Goal: Task Accomplishment & Management: Complete application form

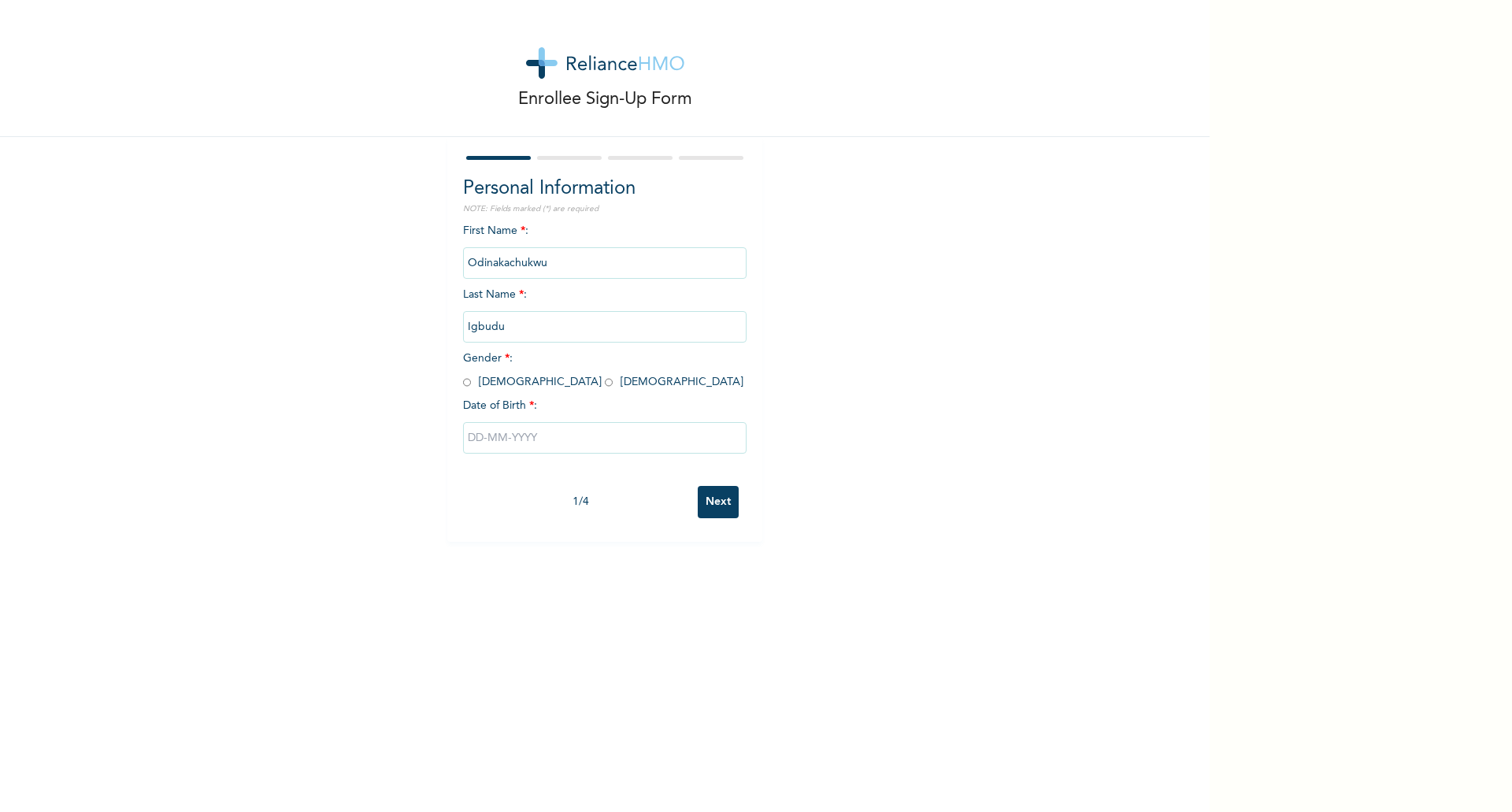
click at [529, 438] on input "text" at bounding box center [604, 437] width 283 height 32
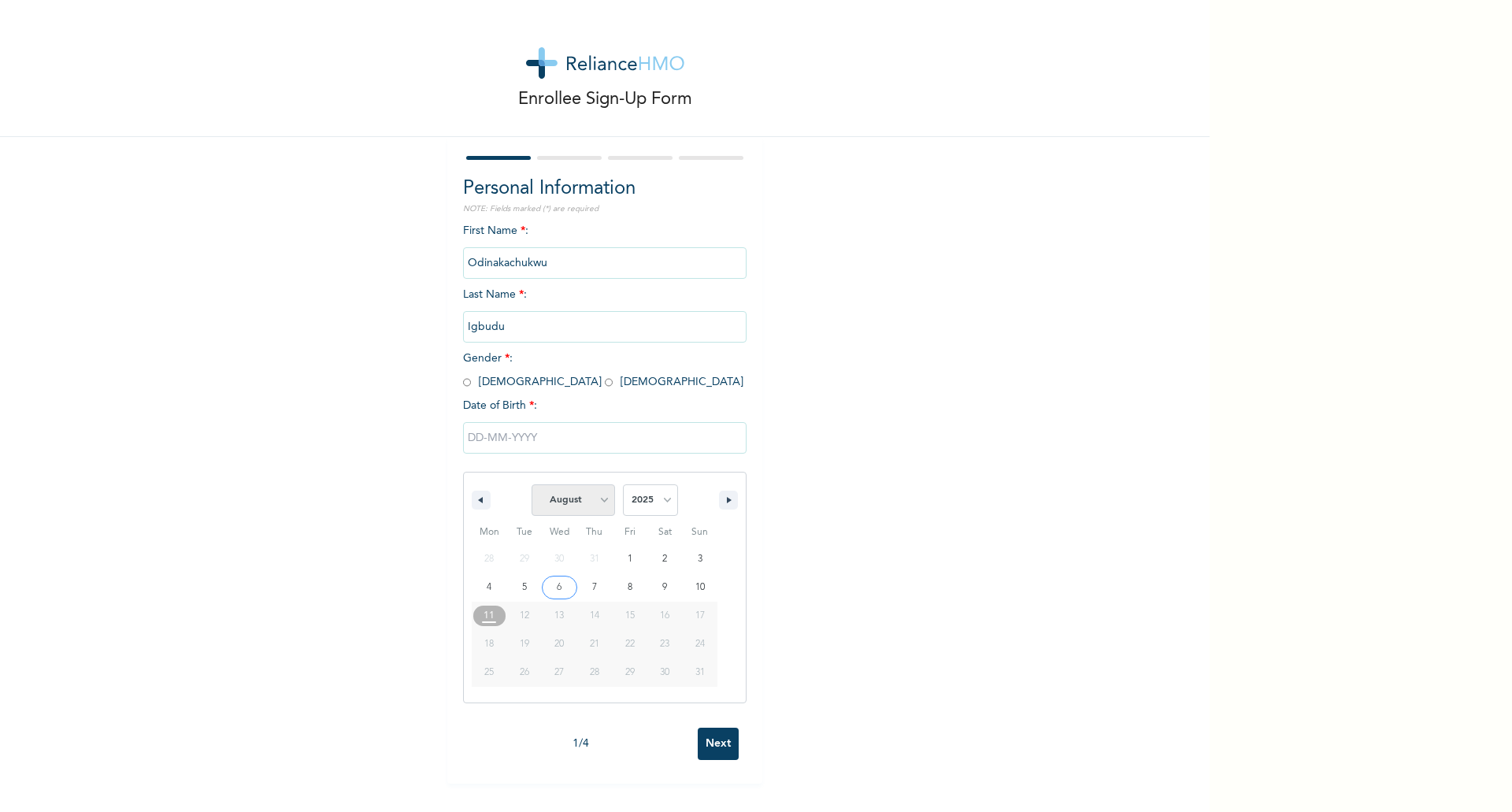
click at [578, 506] on select "January February March April May June July August September October November De…" at bounding box center [573, 500] width 84 height 32
select select "2"
click at [531, 485] on select "January February March April May June July August September October November De…" at bounding box center [573, 500] width 84 height 32
click at [638, 498] on select "2025 2024 2023 2022 2021 2020 2019 2018 2017 2016 2015 2014 2013 2012 2011 2010…" at bounding box center [650, 500] width 55 height 32
select select "1997"
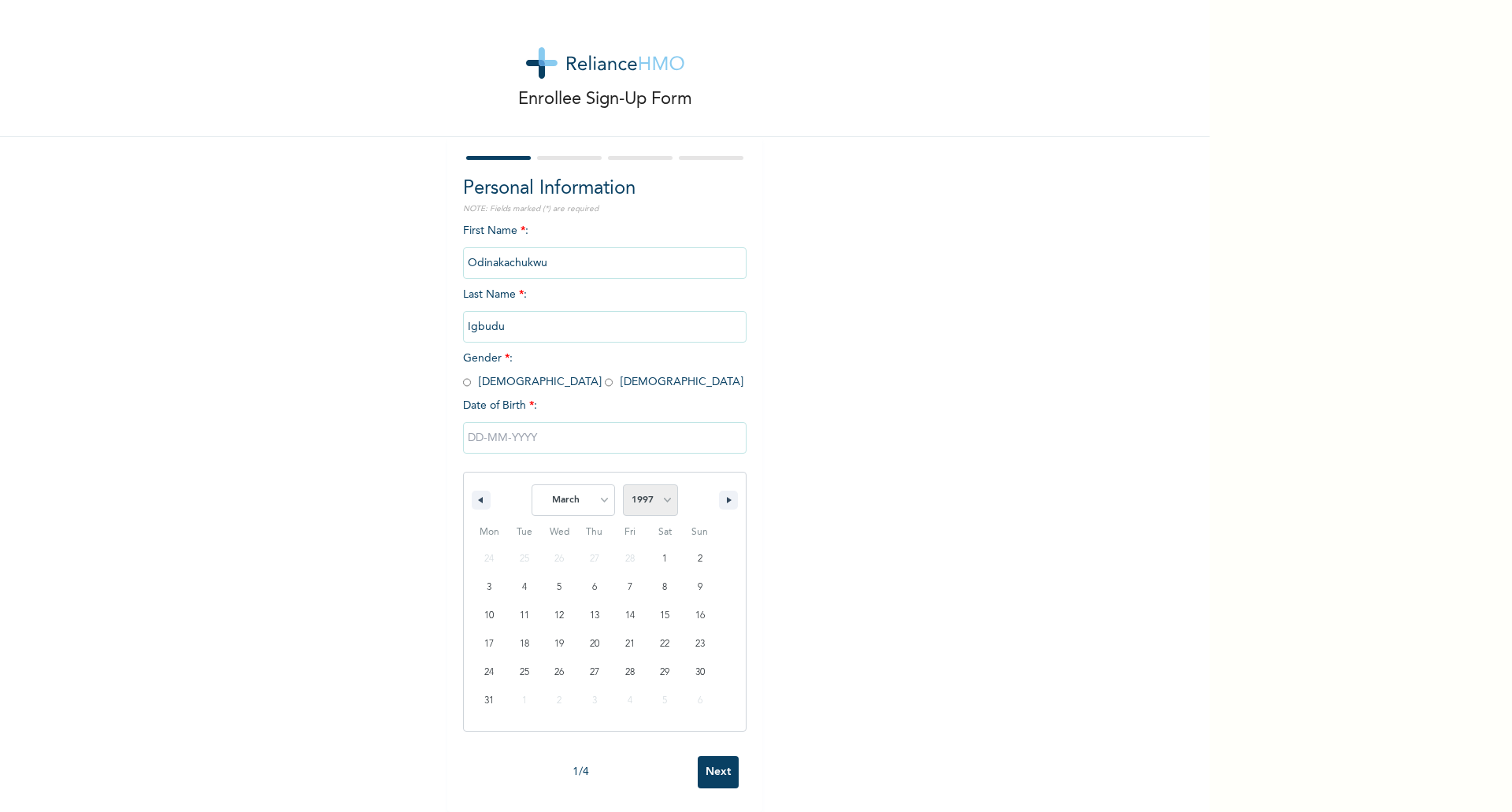
click at [623, 485] on select "2025 2024 2023 2022 2021 2020 2019 2018 2017 2016 2015 2014 2013 2012 2011 2010…" at bounding box center [650, 500] width 55 height 32
type input "[DATE]"
drag, startPoint x: 506, startPoint y: 381, endPoint x: 526, endPoint y: 409, distance: 34.4
click at [605, 381] on input "radio" at bounding box center [609, 382] width 8 height 15
radio input "true"
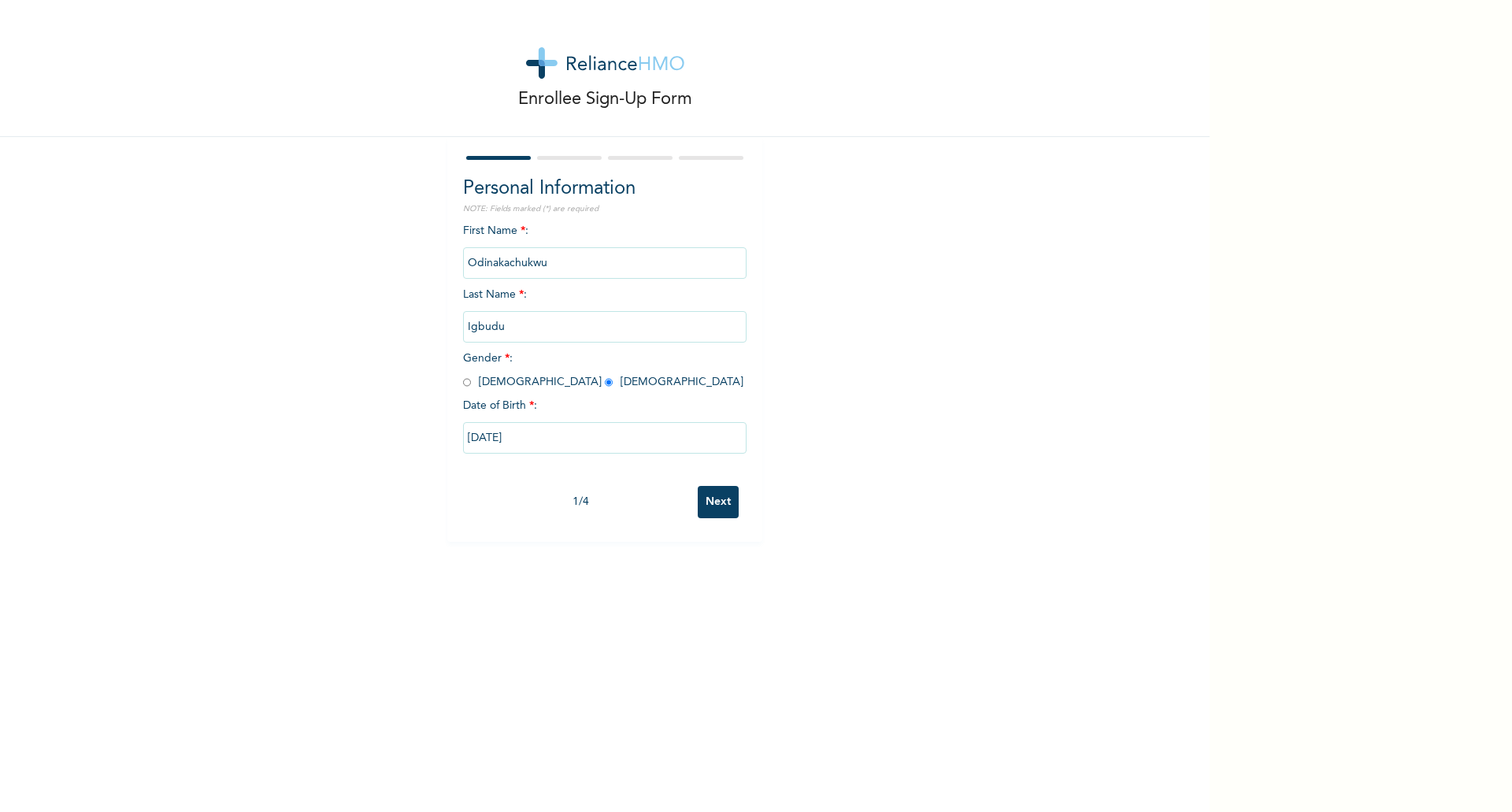
click at [711, 509] on input "Next" at bounding box center [718, 503] width 41 height 33
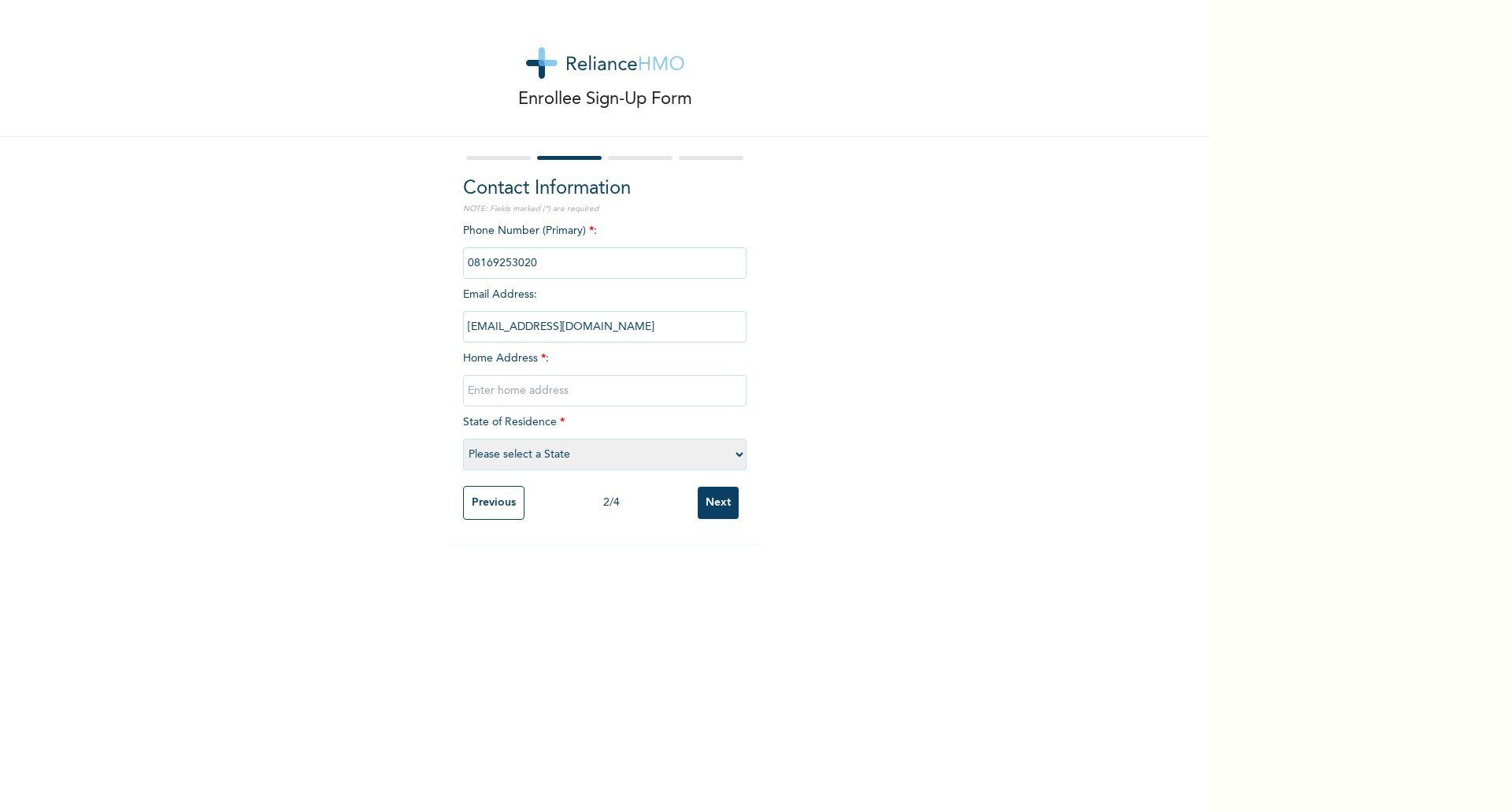
click at [540, 382] on input "text" at bounding box center [604, 390] width 283 height 32
drag, startPoint x: 555, startPoint y: 397, endPoint x: 374, endPoint y: 383, distance: 181.5
click at [374, 383] on div "Enrollee Sign-Up Form Contact Information NOTE: Fields marked (*) are required …" at bounding box center [604, 272] width 1209 height 544
type input "12 [PERSON_NAME]"
click at [502, 453] on select "Please select a State [PERSON_NAME] (FCT) [PERSON_NAME] Ibom [GEOGRAPHIC_DATA] …" at bounding box center [604, 455] width 283 height 32
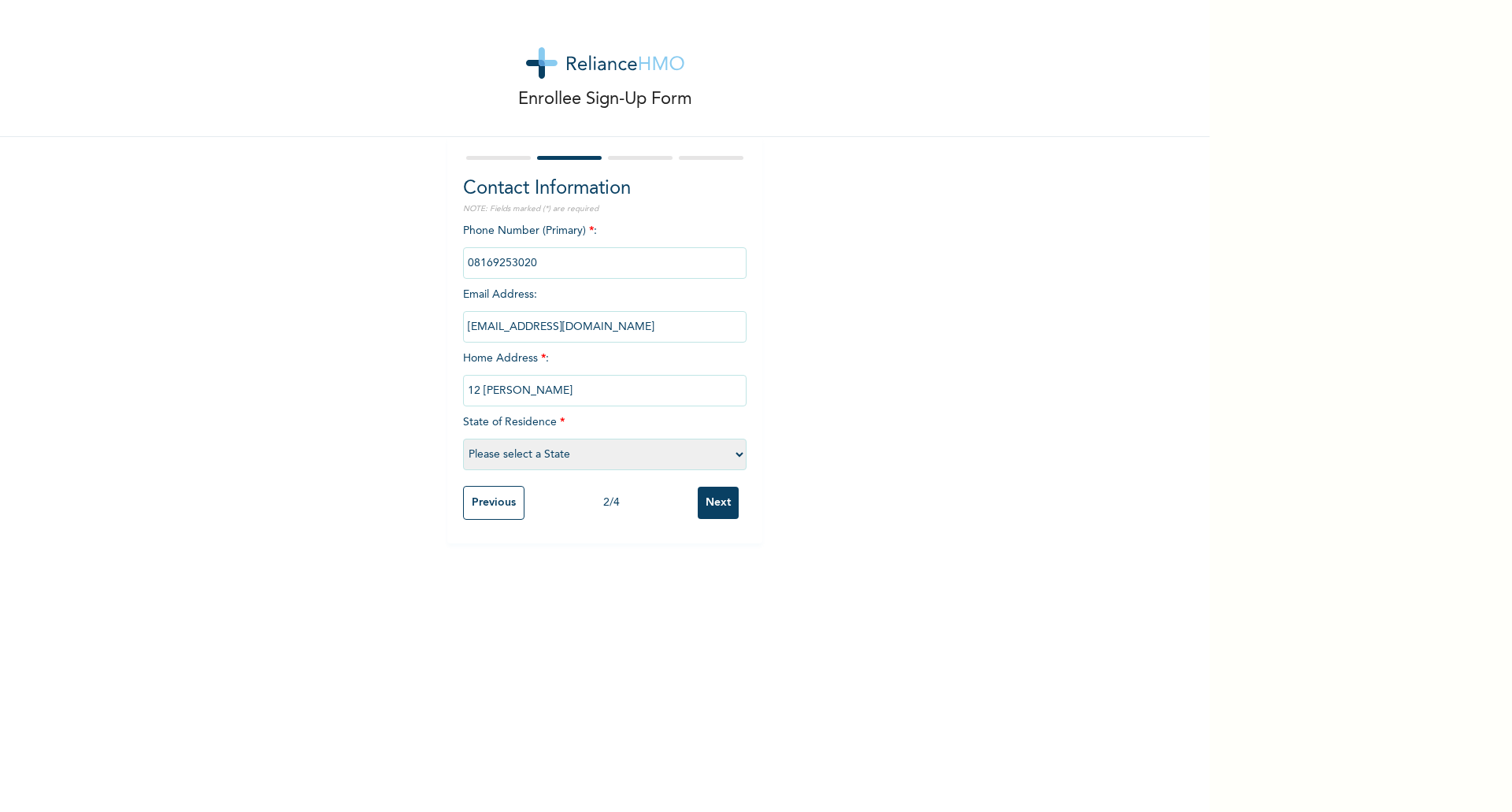
select select "25"
click at [463, 439] on select "Please select a State [PERSON_NAME] (FCT) [PERSON_NAME] Ibom [GEOGRAPHIC_DATA] …" at bounding box center [604, 455] width 283 height 32
click at [714, 499] on input "Next" at bounding box center [718, 504] width 41 height 33
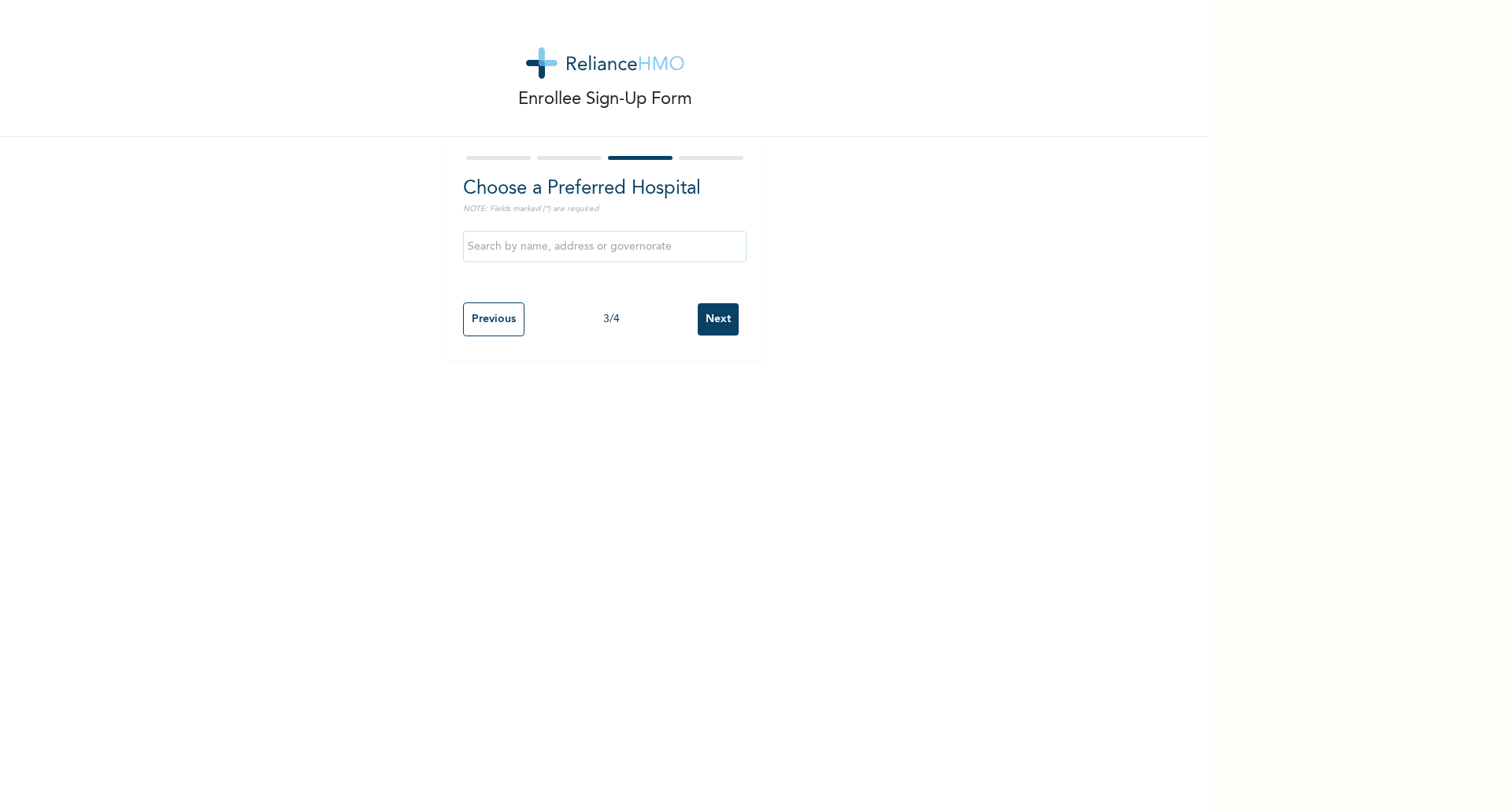
click at [558, 247] on input "text" at bounding box center [604, 246] width 283 height 32
type input "H"
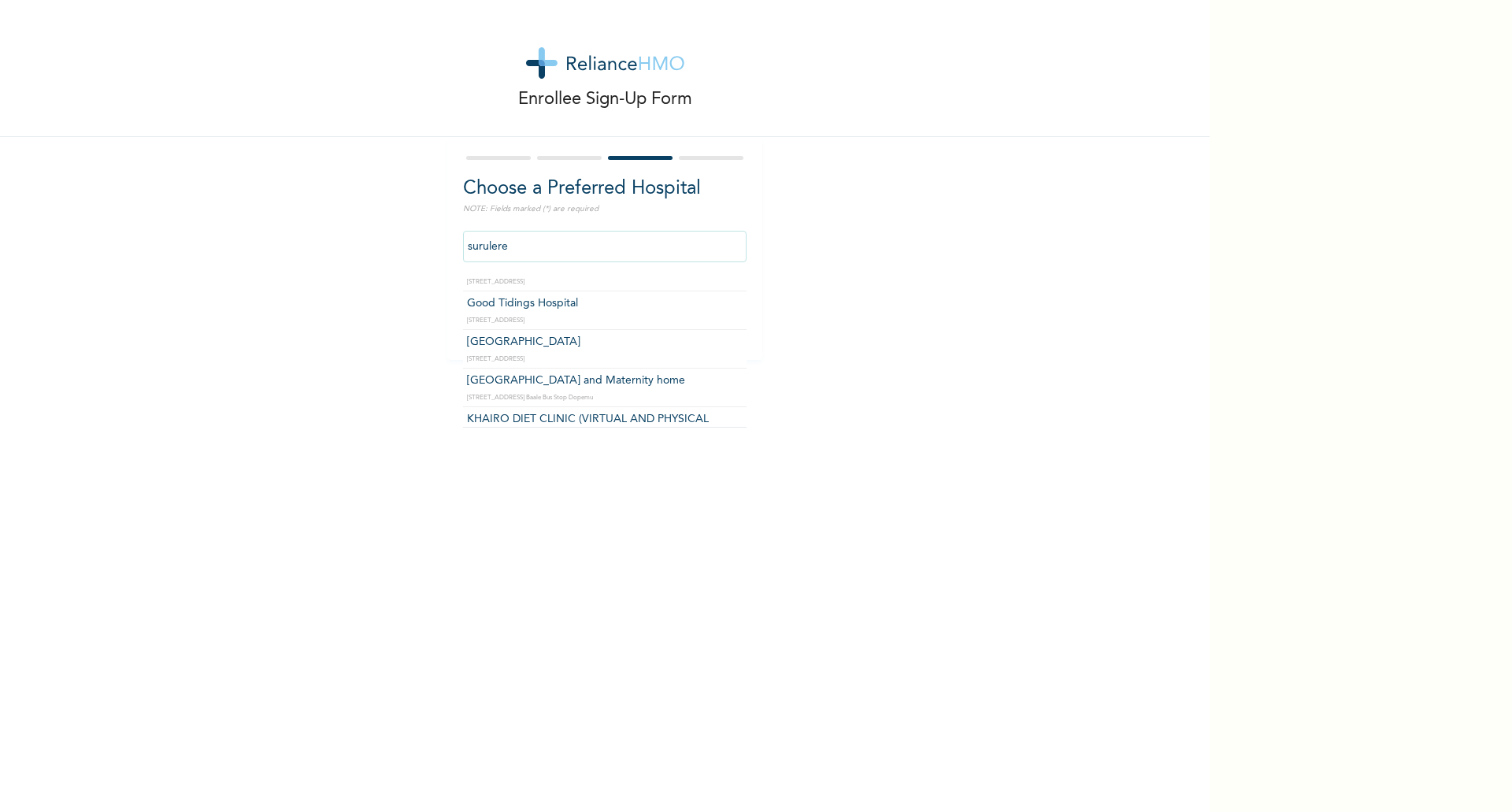
scroll to position [315, 0]
type input "[GEOGRAPHIC_DATA]"
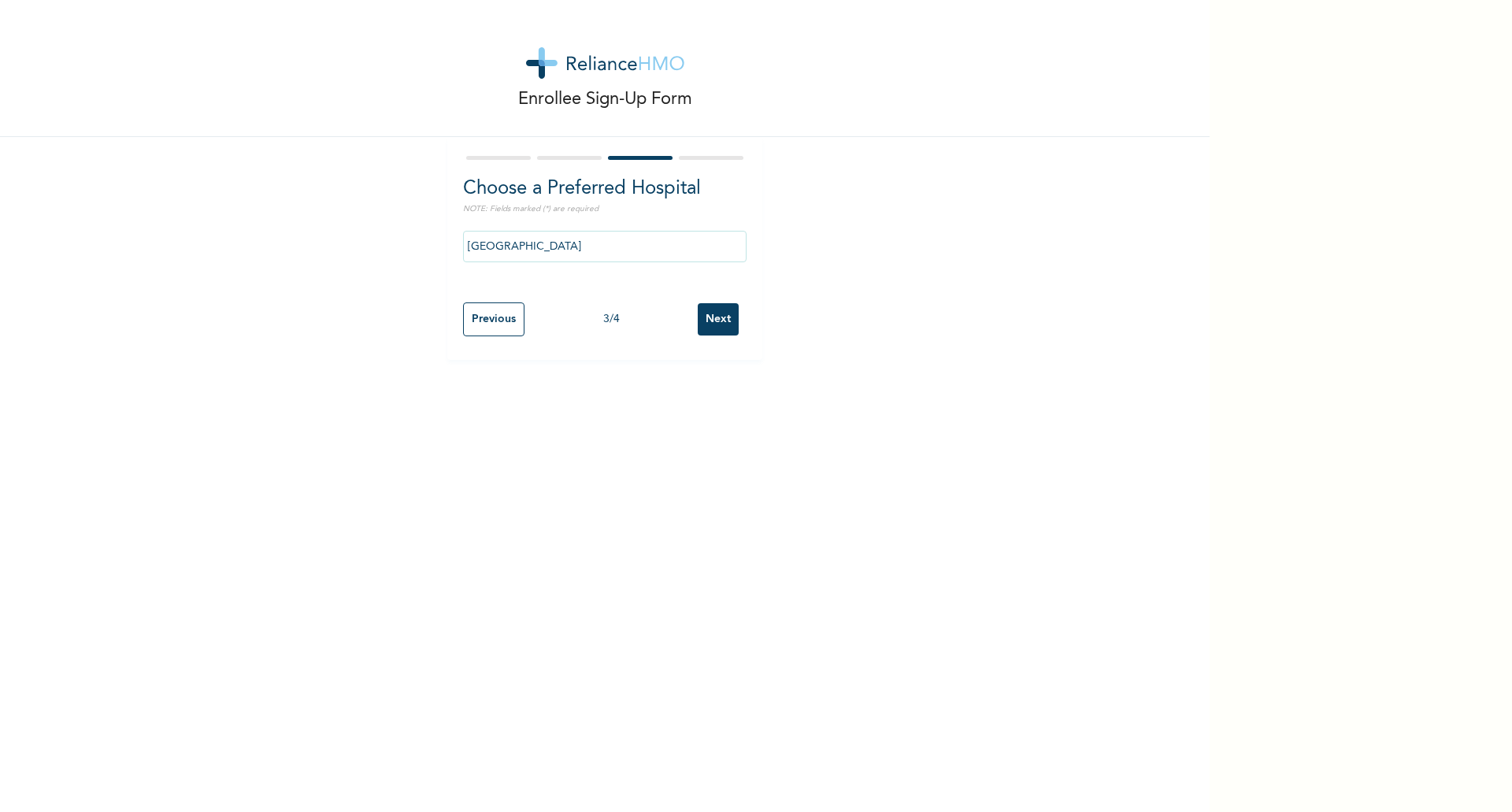
click at [720, 326] on input "Next" at bounding box center [718, 320] width 41 height 33
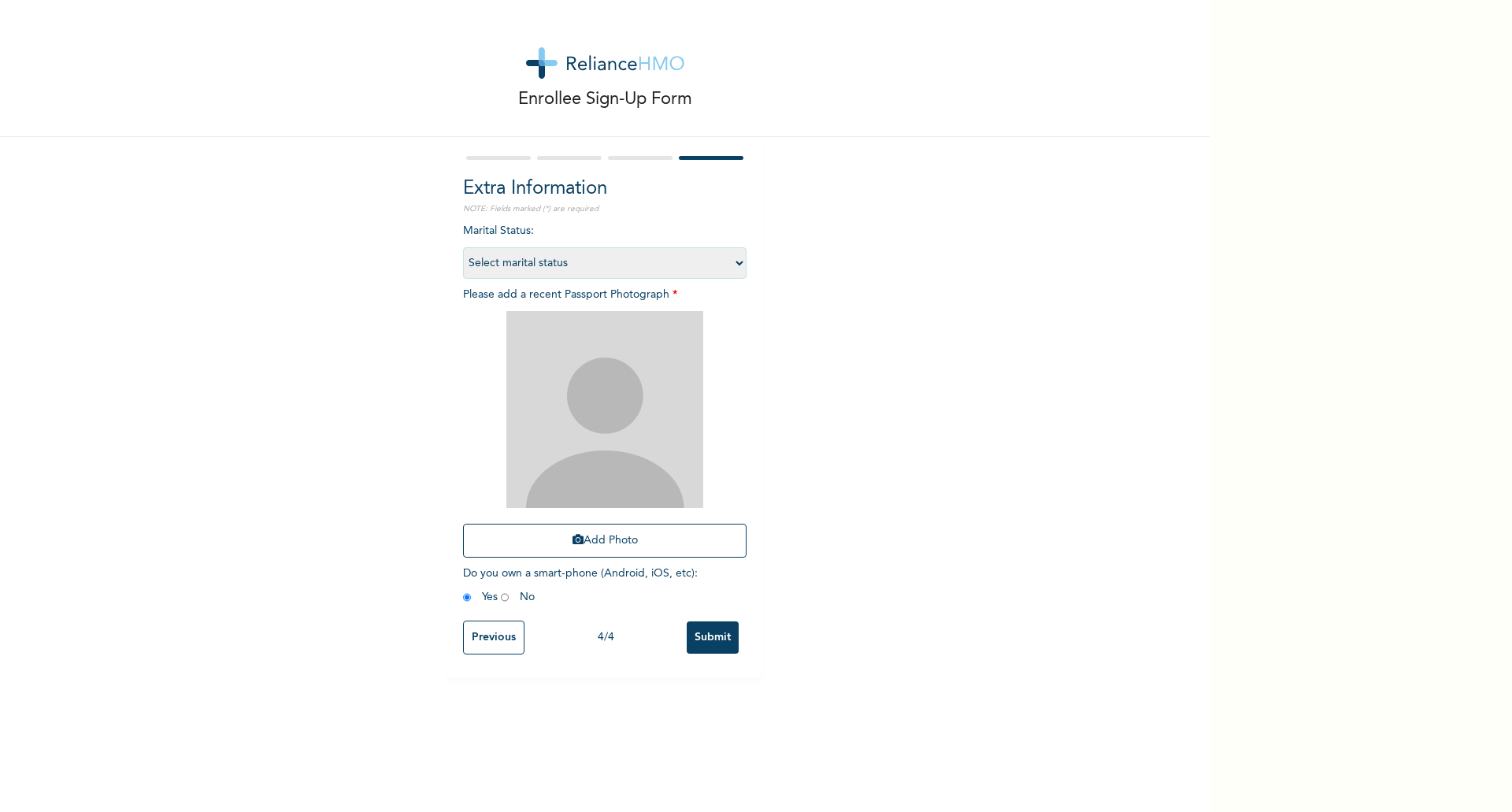
click at [634, 264] on select "Select marital status [DEMOGRAPHIC_DATA] Married [DEMOGRAPHIC_DATA] Widow/[DEMO…" at bounding box center [604, 262] width 283 height 32
select select "1"
click at [463, 247] on select "Select marital status [DEMOGRAPHIC_DATA] Married [DEMOGRAPHIC_DATA] Widow/[DEMO…" at bounding box center [604, 262] width 283 height 32
click at [597, 540] on button "Add Photo" at bounding box center [604, 540] width 283 height 34
click at [573, 545] on icon "button" at bounding box center [577, 539] width 11 height 11
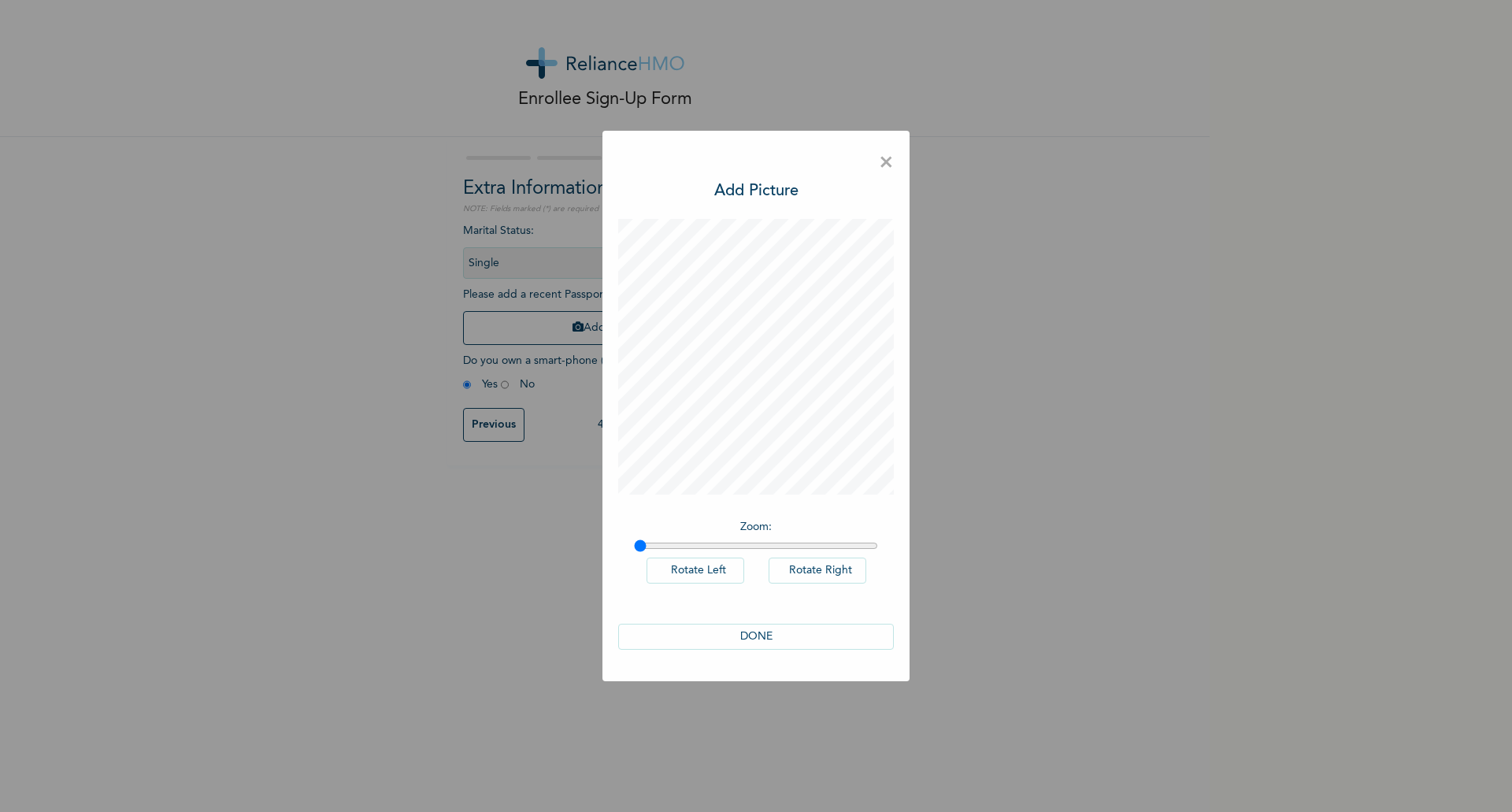
click at [793, 642] on button "DONE" at bounding box center [756, 636] width 276 height 26
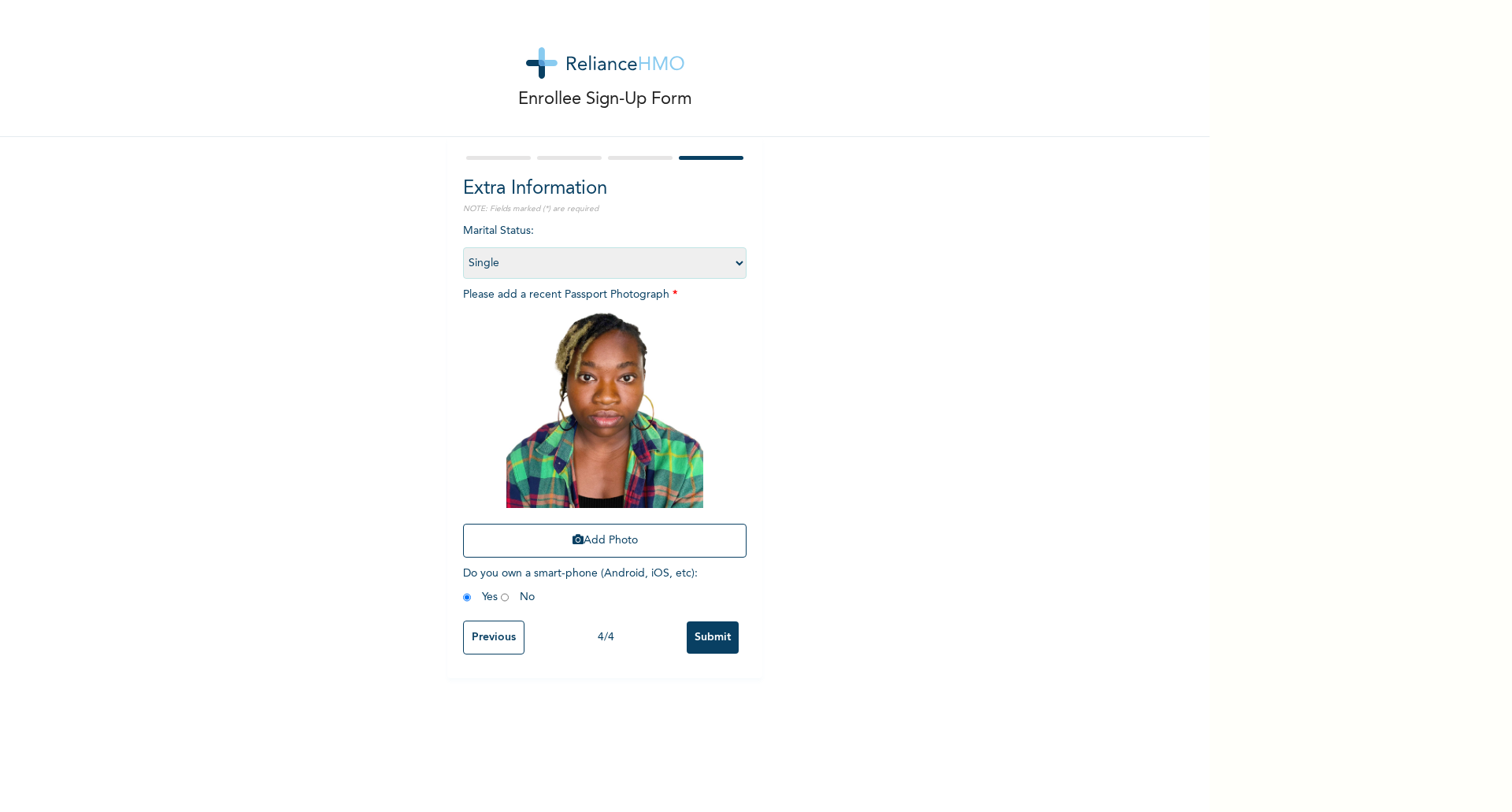
click at [705, 623] on input "Submit" at bounding box center [713, 638] width 52 height 33
